Goal: Find specific page/section: Find specific page/section

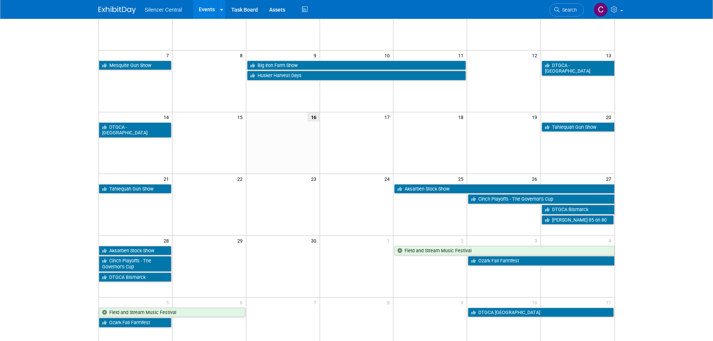
scroll to position [112, 0]
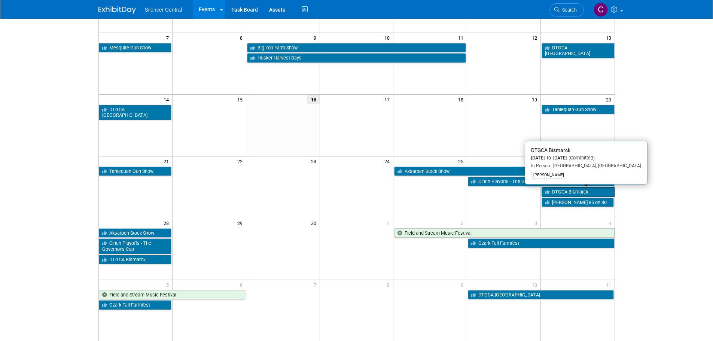
click at [567, 191] on link "DTGCA Bismarck" at bounding box center [577, 192] width 73 height 10
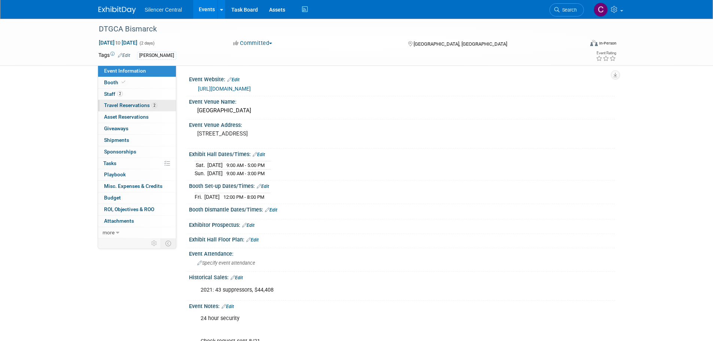
click at [126, 101] on link "2 Travel Reservations 2" at bounding box center [137, 105] width 78 height 11
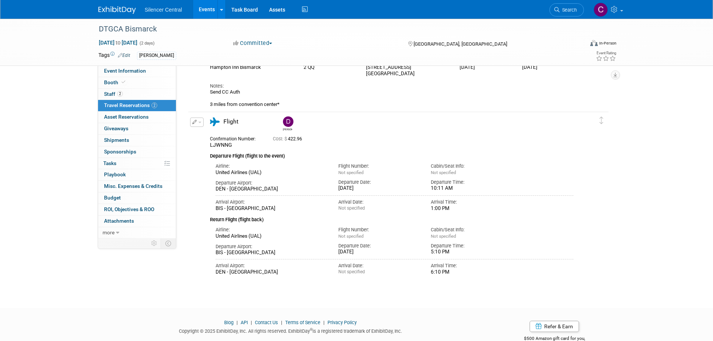
scroll to position [61, 0]
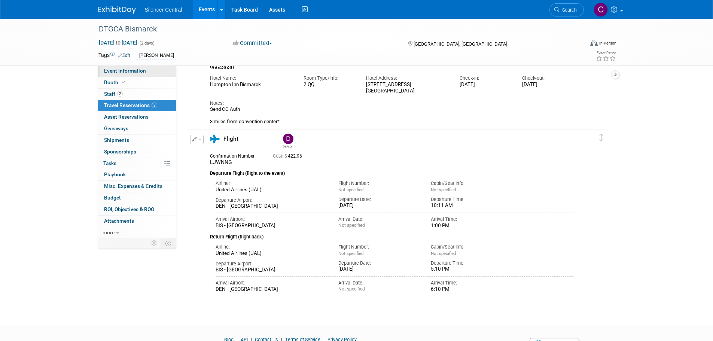
click at [125, 69] on span "Event Information" at bounding box center [125, 71] width 42 height 6
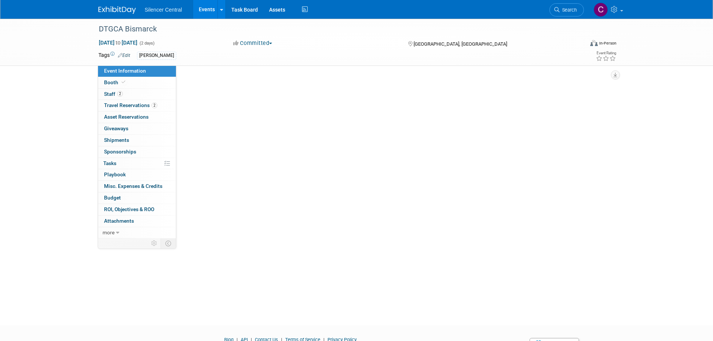
scroll to position [0, 0]
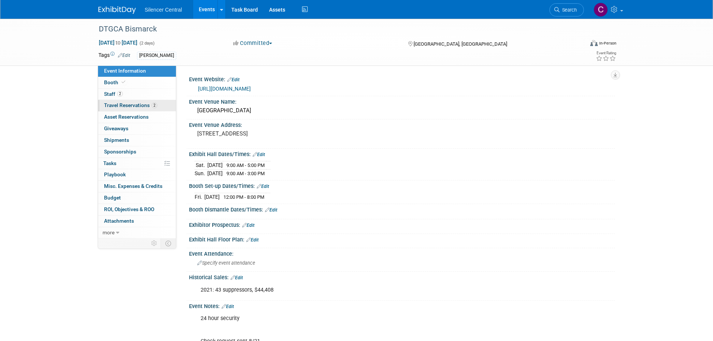
click at [126, 108] on link "2 Travel Reservations 2" at bounding box center [137, 105] width 78 height 11
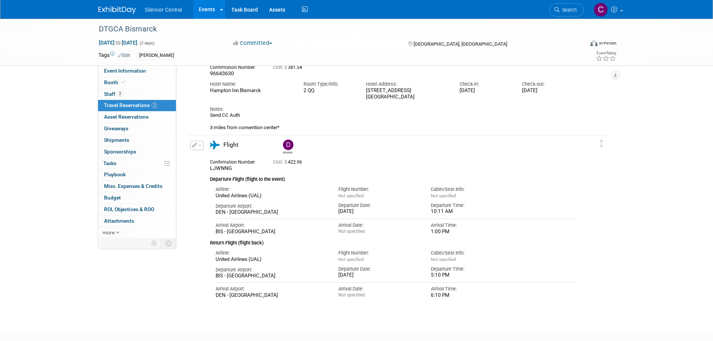
scroll to position [75, 0]
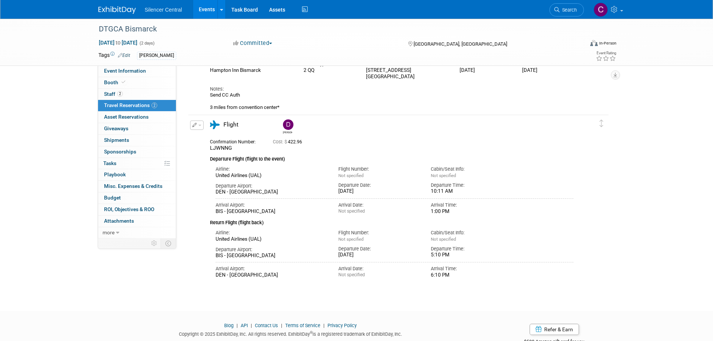
click at [110, 7] on img at bounding box center [116, 9] width 37 height 7
